Goal: Find contact information: Find contact information

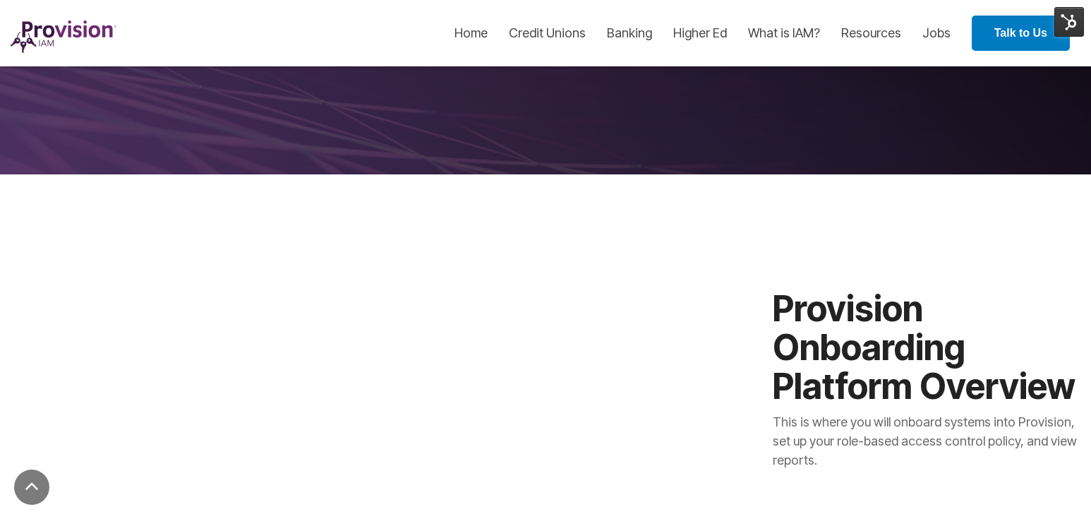
scroll to position [186, 0]
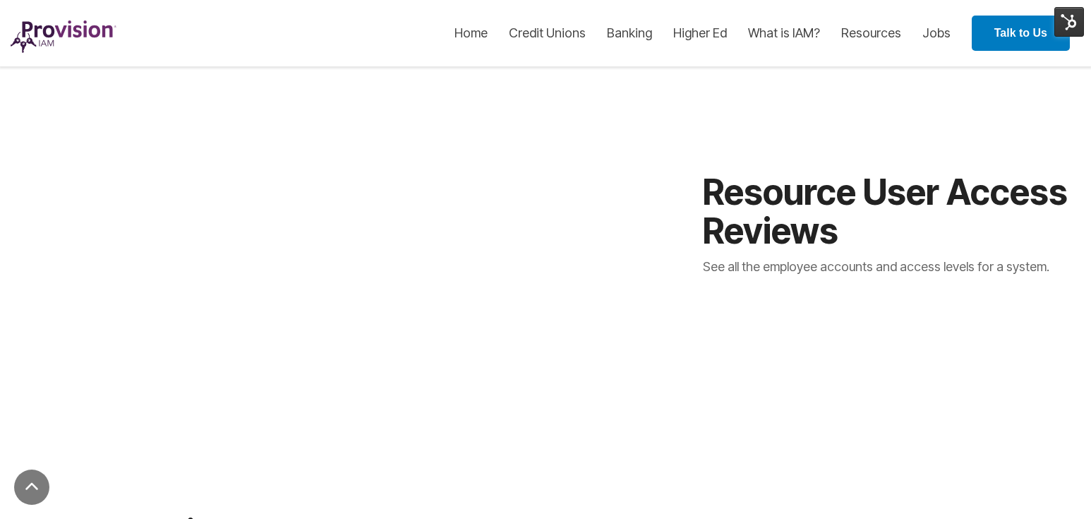
scroll to position [1939, 0]
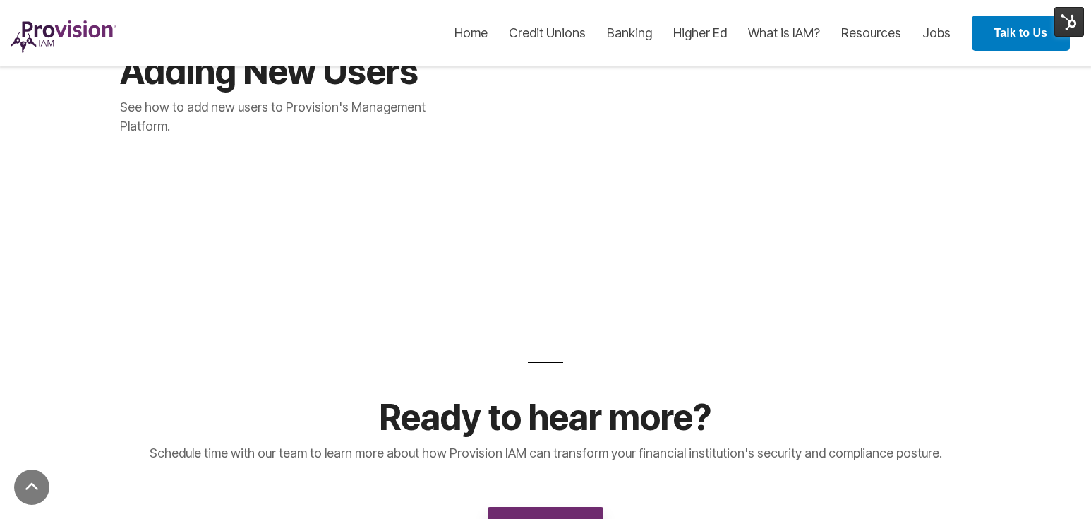
scroll to position [2686, 0]
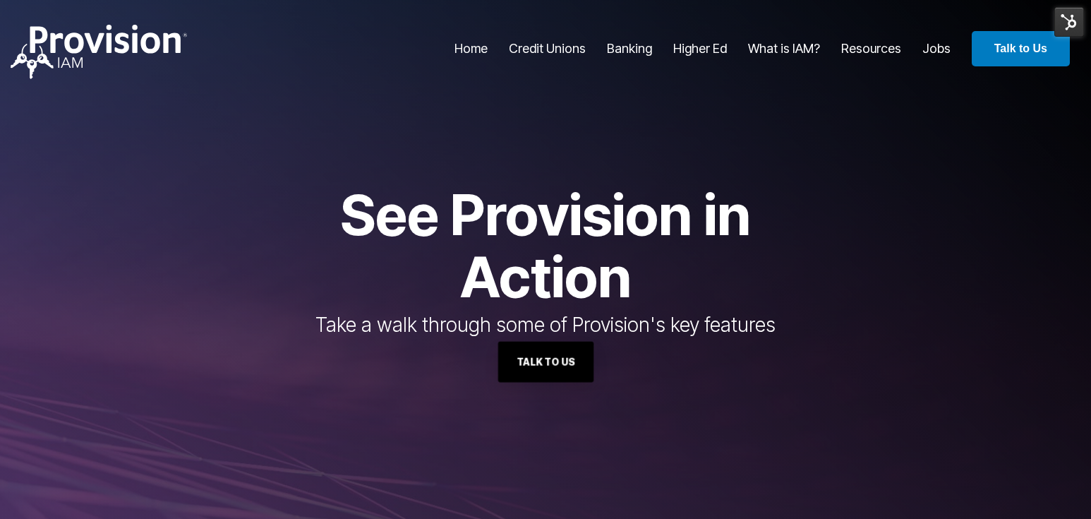
click at [553, 371] on link "Talk to Us" at bounding box center [545, 361] width 95 height 41
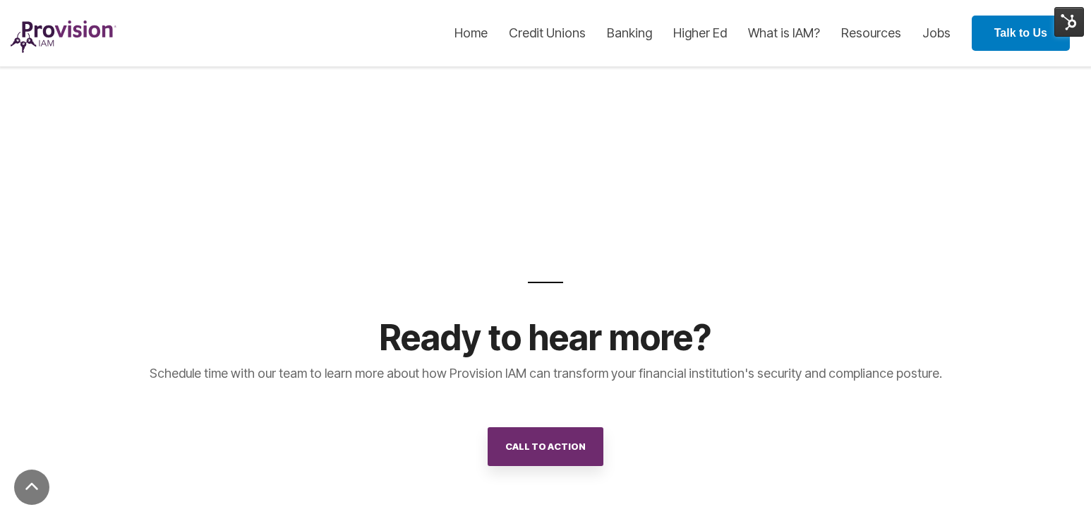
scroll to position [2649, 0]
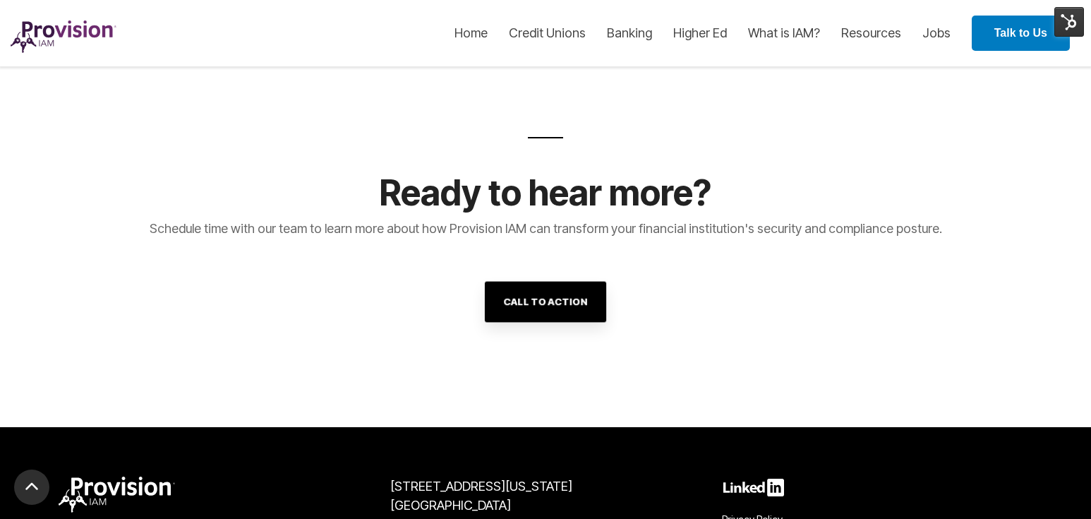
click at [548, 294] on link "Call To Action" at bounding box center [545, 301] width 121 height 41
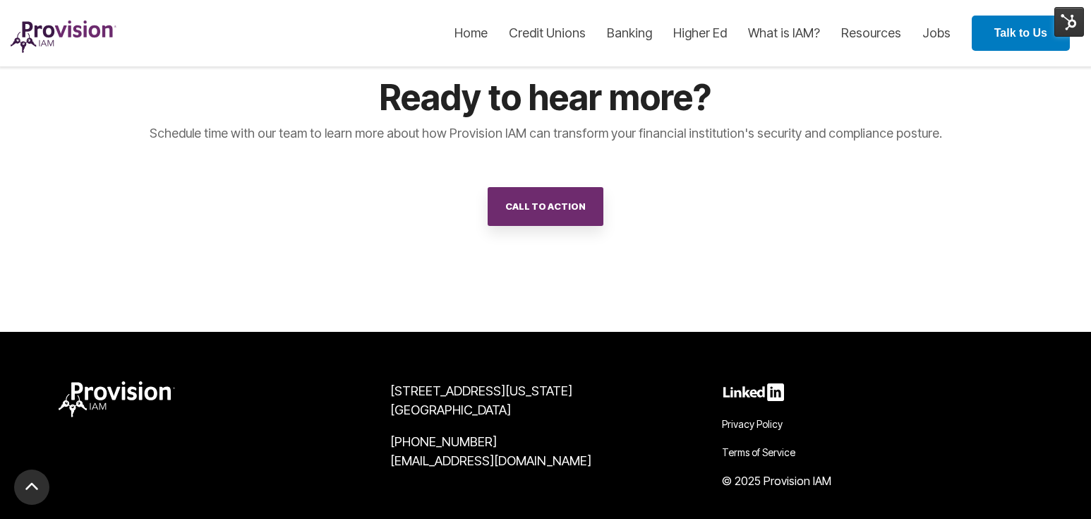
scroll to position [2744, 0]
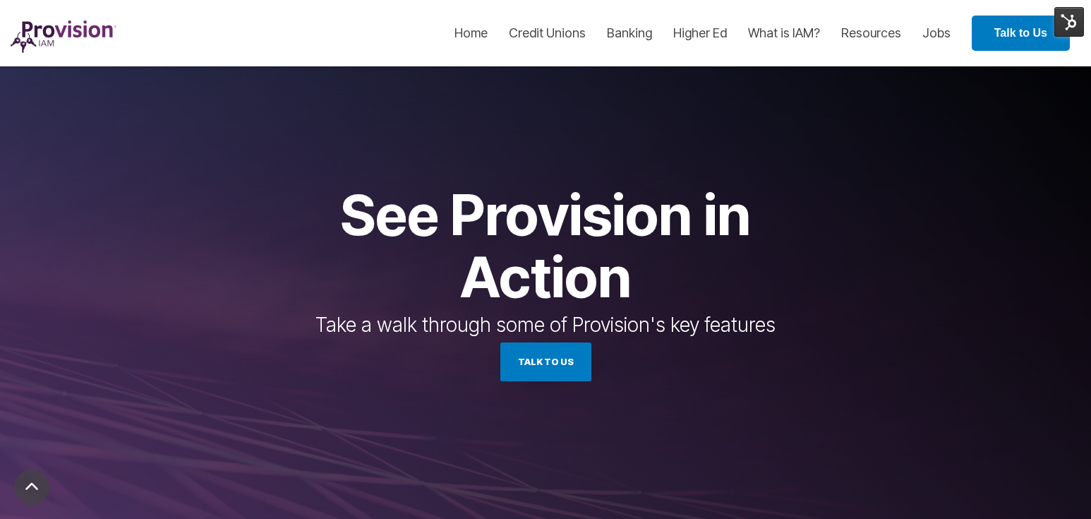
scroll to position [2589, 0]
